Goal: Task Accomplishment & Management: Complete application form

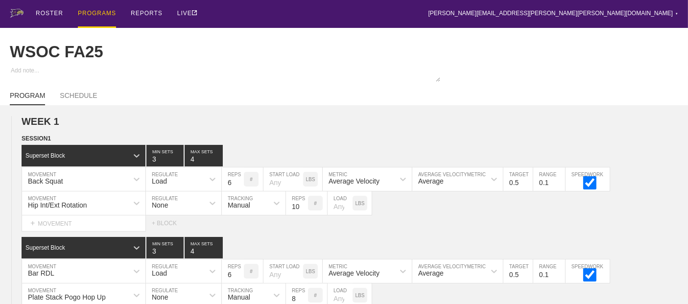
click at [89, 12] on div "PROGRAMS" at bounding box center [97, 14] width 38 height 28
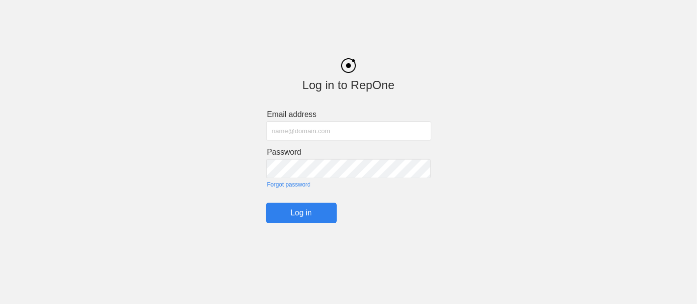
click at [297, 134] on input "text" at bounding box center [348, 131] width 165 height 19
type input "[PERSON_NAME][EMAIL_ADDRESS][PERSON_NAME][PERSON_NAME][DOMAIN_NAME]"
click at [296, 214] on input "Log in" at bounding box center [301, 213] width 71 height 21
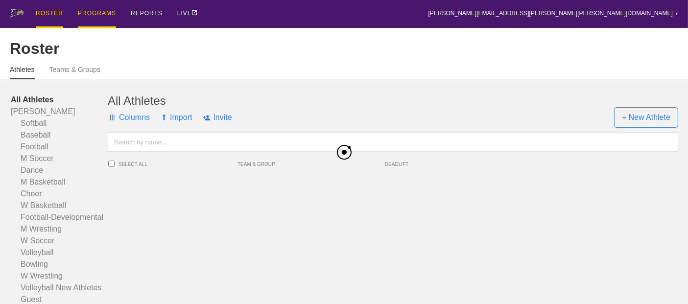
click at [94, 13] on div "PROGRAMS" at bounding box center [97, 14] width 38 height 28
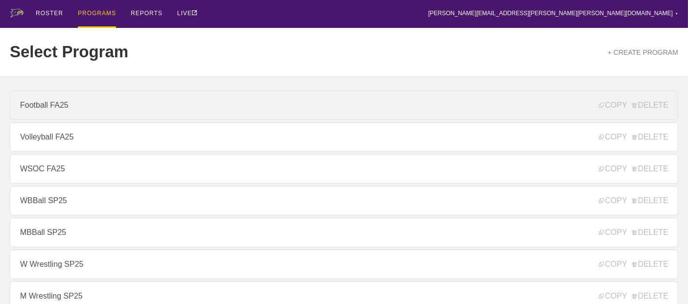
click at [42, 105] on link "Football FA25" at bounding box center [344, 105] width 669 height 29
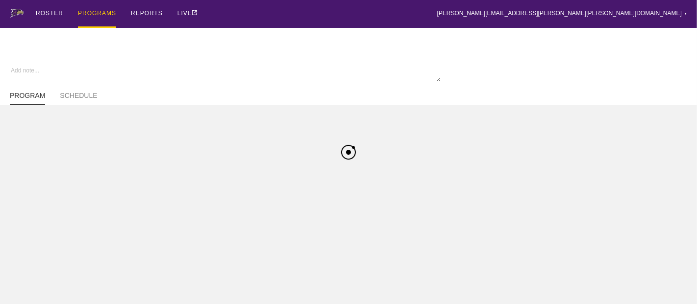
type textarea "x"
type input "Football FA25"
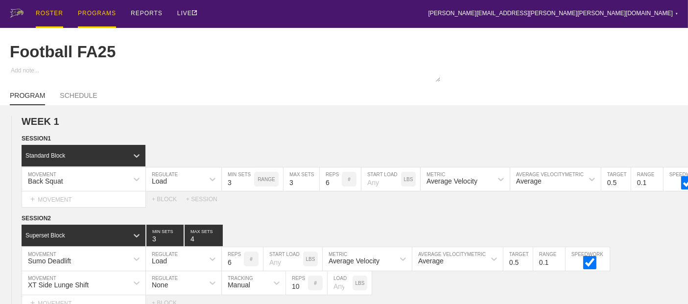
click at [55, 12] on div "ROSTER" at bounding box center [49, 14] width 27 height 28
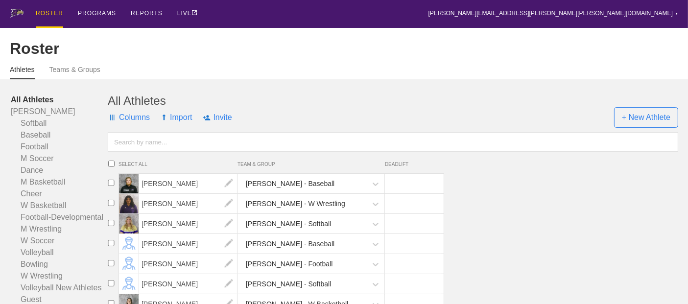
click at [187, 152] on input "text" at bounding box center [393, 142] width 571 height 20
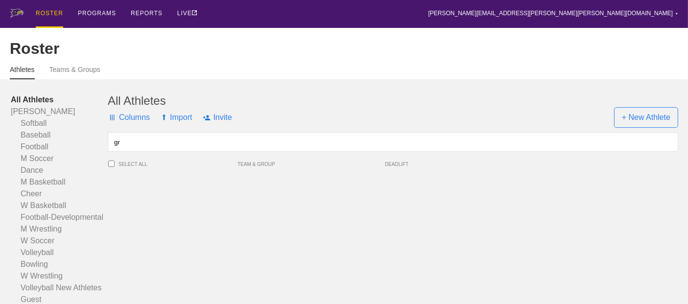
type input "g"
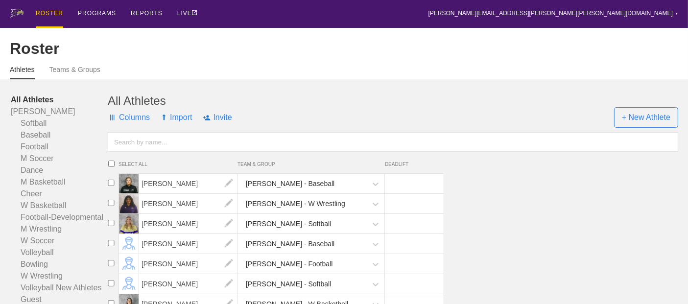
click at [180, 152] on input "text" at bounding box center [393, 142] width 571 height 20
click at [89, 10] on div "PROGRAMS" at bounding box center [97, 14] width 38 height 28
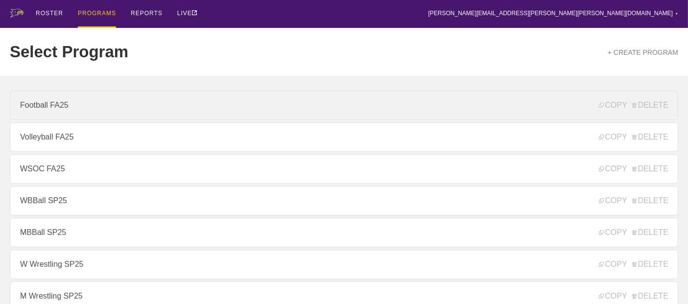
click at [73, 115] on link "Football FA25" at bounding box center [344, 105] width 669 height 29
type textarea "x"
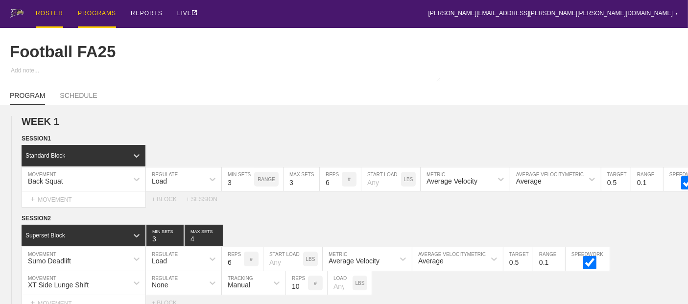
click at [50, 12] on div "ROSTER" at bounding box center [49, 14] width 27 height 28
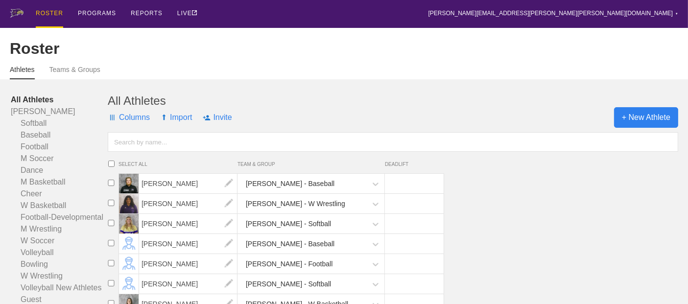
click at [645, 128] on span "+ New Athlete" at bounding box center [646, 117] width 64 height 21
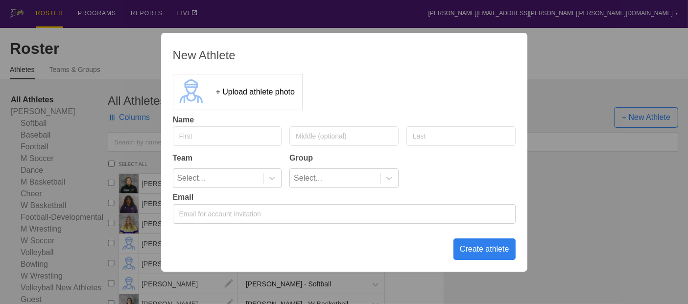
drag, startPoint x: 645, startPoint y: 132, endPoint x: 249, endPoint y: 132, distance: 395.9
click at [249, 132] on input "text" at bounding box center [227, 136] width 109 height 20
type input "Kam"
type input "[PERSON_NAME]"
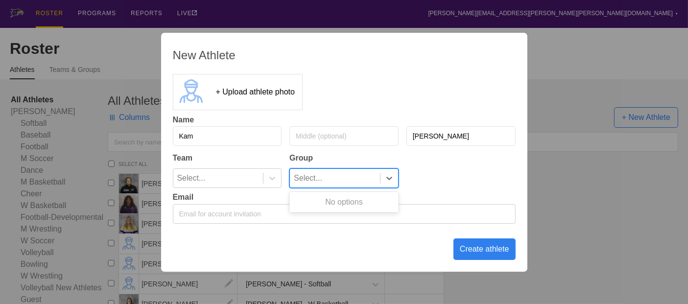
click at [371, 180] on div "Select..." at bounding box center [335, 178] width 90 height 19
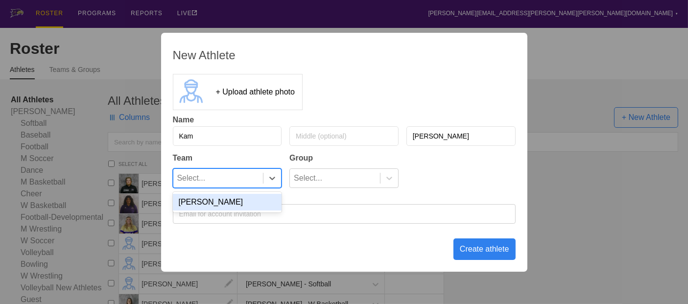
click at [241, 180] on div "Select..." at bounding box center [218, 178] width 90 height 19
click at [204, 203] on div "[PERSON_NAME]" at bounding box center [227, 202] width 109 height 17
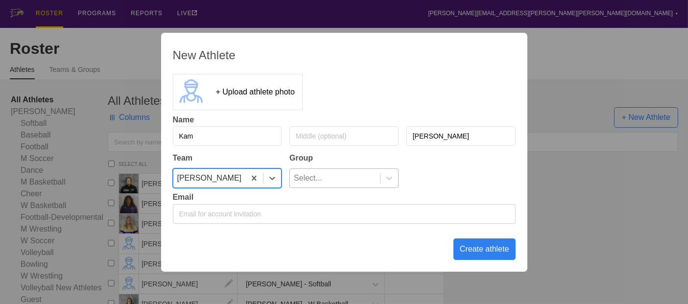
click at [350, 180] on div "Select..." at bounding box center [335, 178] width 90 height 19
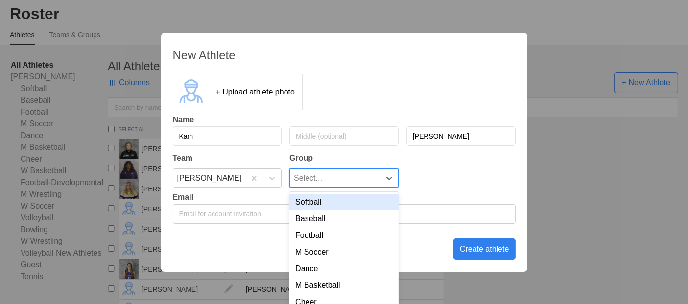
scroll to position [38, 0]
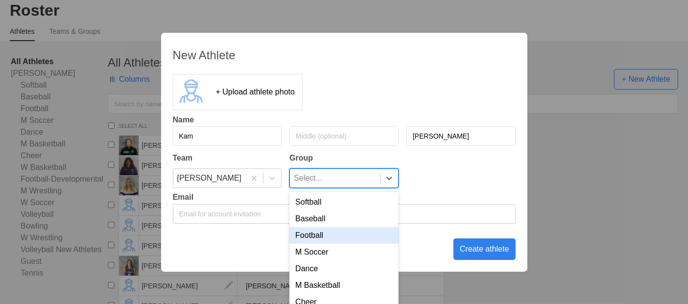
click at [313, 240] on div "Football" at bounding box center [344, 235] width 109 height 17
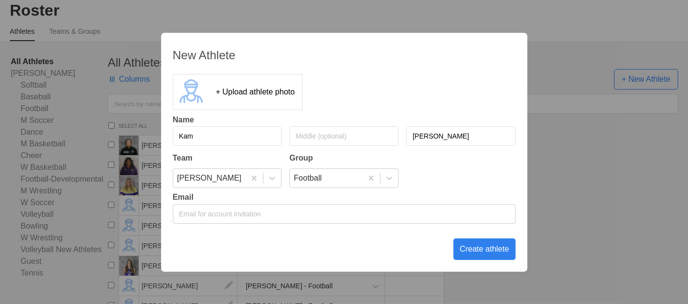
click at [340, 239] on div "New Athlete + Upload athlete photo Name [PERSON_NAME] Team Group [PERSON_NAME] …" at bounding box center [344, 152] width 367 height 239
click at [469, 252] on div "Create athlete" at bounding box center [485, 250] width 62 height 22
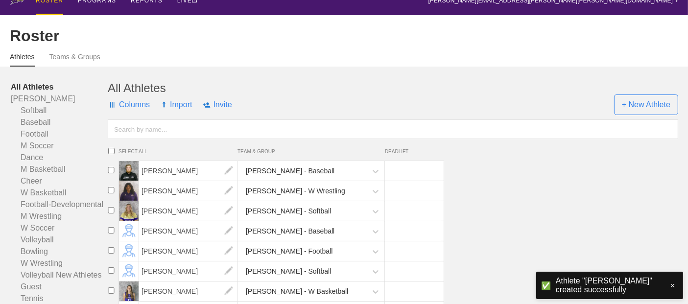
scroll to position [0, 0]
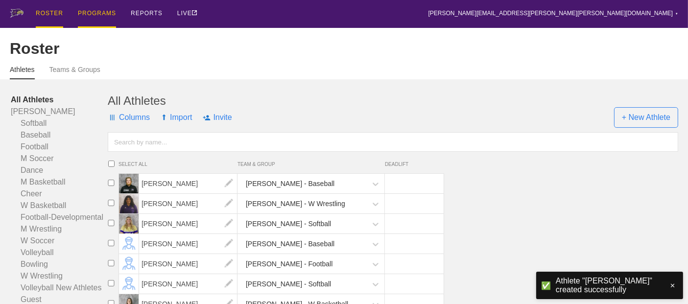
click at [91, 15] on div "PROGRAMS" at bounding box center [97, 14] width 38 height 28
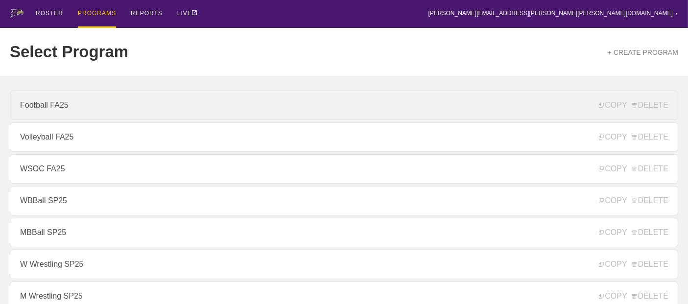
click at [42, 105] on link "Football FA25" at bounding box center [344, 105] width 669 height 29
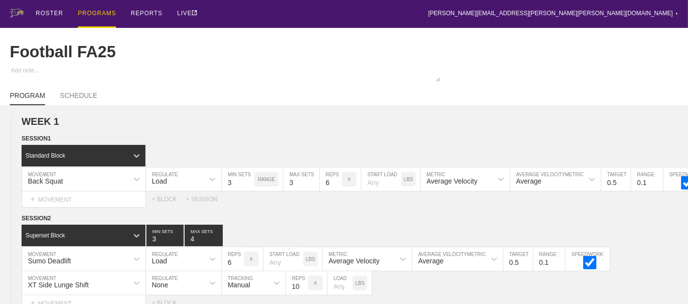
click at [42, 105] on link "PROGRAM" at bounding box center [27, 99] width 35 height 14
type textarea "x"
click at [227, 45] on input "Football FA25" at bounding box center [224, 52] width 429 height 19
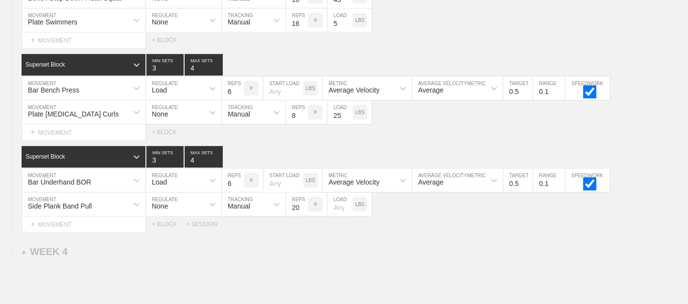
scroll to position [2237, 0]
